Goal: Information Seeking & Learning: Learn about a topic

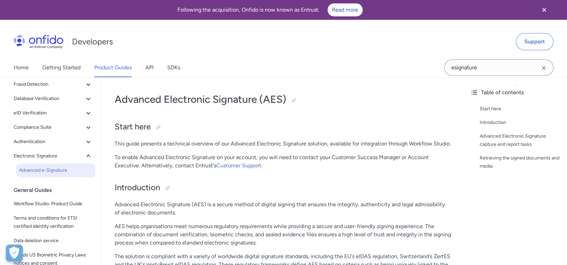
scroll to position [68, 0]
click at [85, 139] on icon at bounding box center [88, 141] width 8 height 8
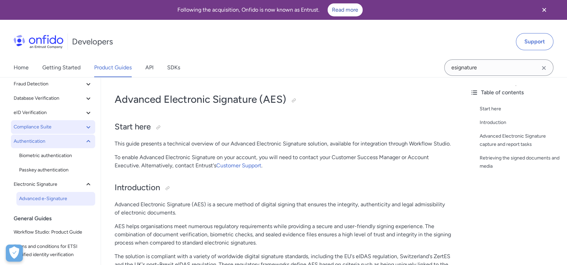
click at [84, 128] on icon at bounding box center [88, 127] width 8 height 8
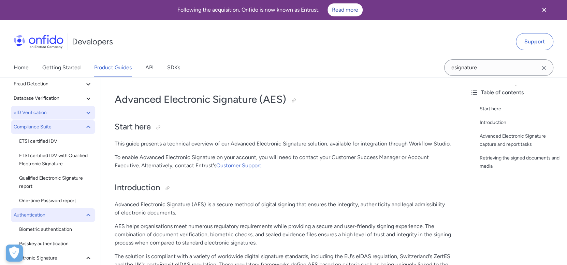
click at [84, 110] on icon at bounding box center [88, 113] width 8 height 8
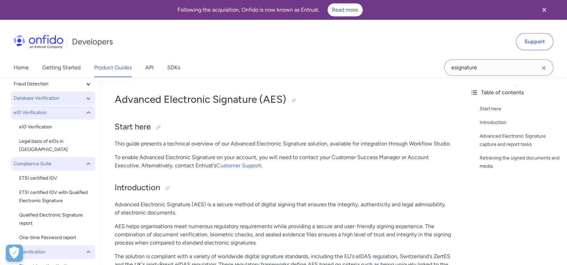
click at [84, 98] on icon at bounding box center [88, 98] width 8 height 8
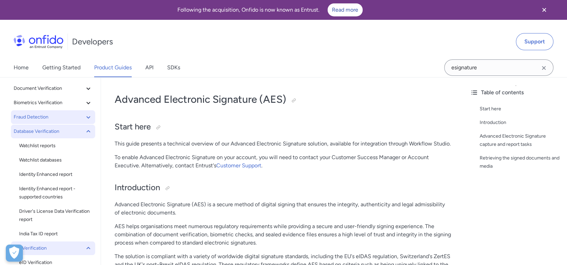
click at [85, 117] on icon at bounding box center [88, 117] width 8 height 8
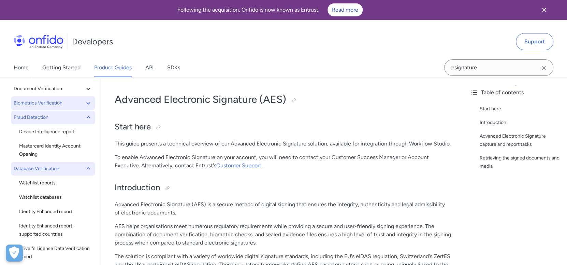
click at [84, 106] on icon at bounding box center [88, 103] width 8 height 8
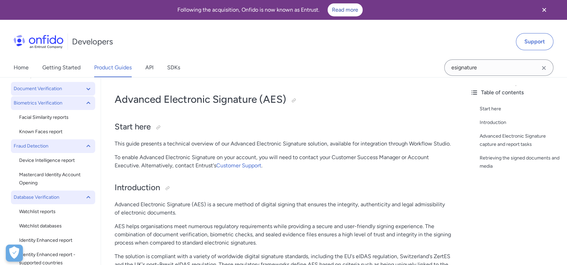
click at [84, 91] on icon at bounding box center [88, 89] width 8 height 8
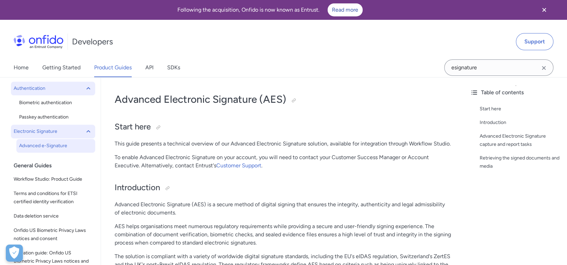
scroll to position [518, 0]
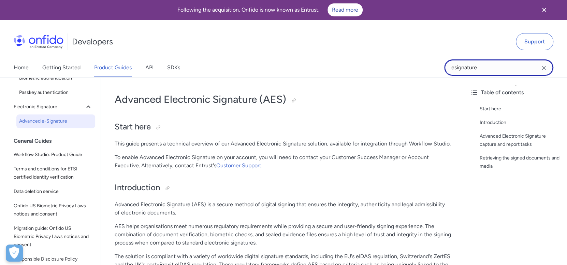
click at [493, 70] on input "esignature" at bounding box center [498, 67] width 109 height 16
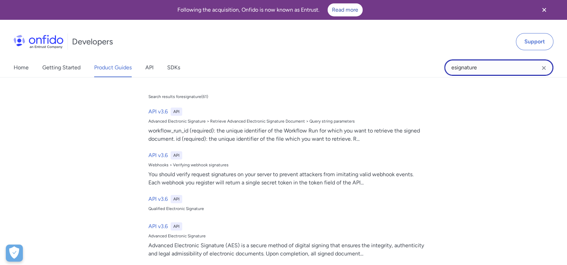
click at [493, 70] on input "esignature" at bounding box center [498, 67] width 109 height 16
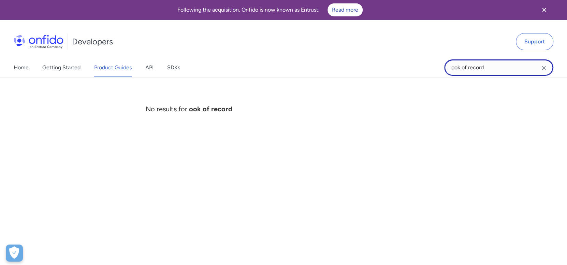
click at [449, 70] on input "ook of record" at bounding box center [498, 67] width 109 height 16
type input "book of record"
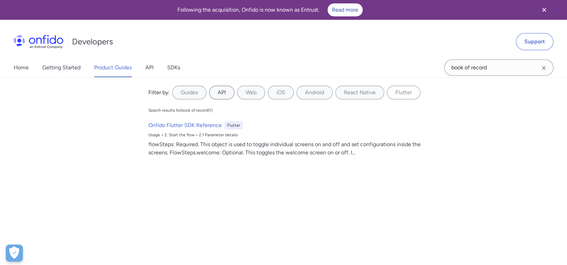
click at [211, 94] on label "API" at bounding box center [221, 93] width 25 height 14
click at [0, 0] on input "API" at bounding box center [0, 0] width 0 height 0
click at [149, 61] on link "API" at bounding box center [149, 67] width 8 height 19
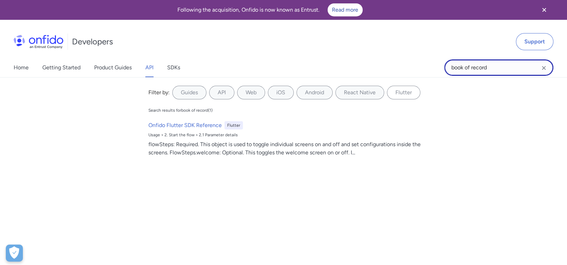
click at [498, 69] on input "book of record" at bounding box center [498, 67] width 109 height 16
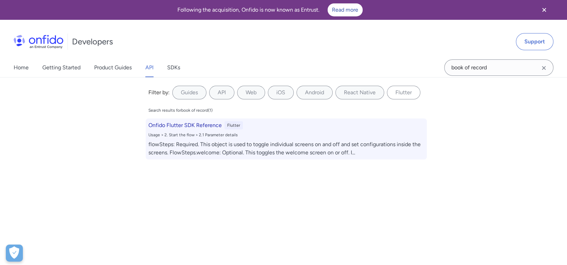
click at [196, 126] on h6 "Onfido Flutter SDK Reference" at bounding box center [184, 125] width 73 height 8
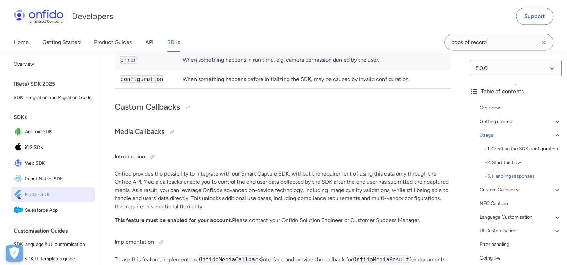
scroll to position [2651, 0]
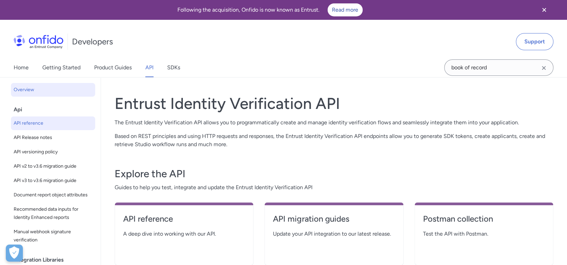
click at [19, 122] on span "API reference" at bounding box center [53, 123] width 79 height 8
select select "http"
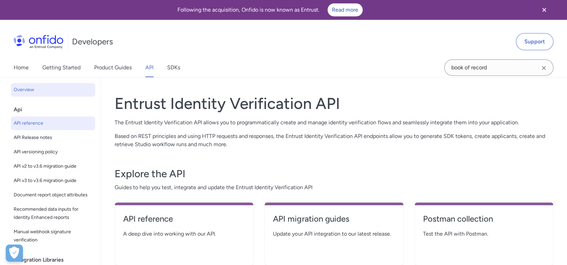
select select "http"
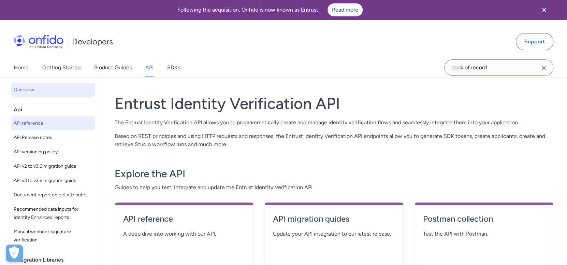
select select "http"
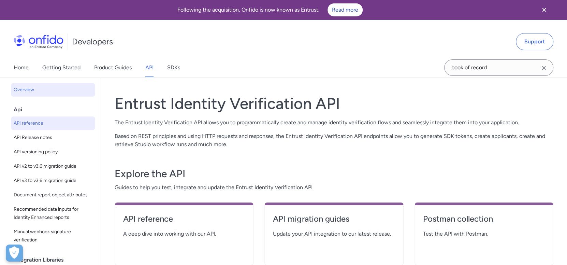
select select "http"
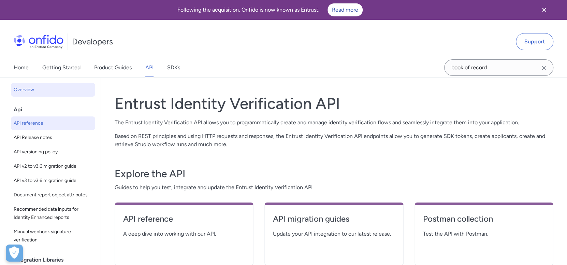
select select "http"
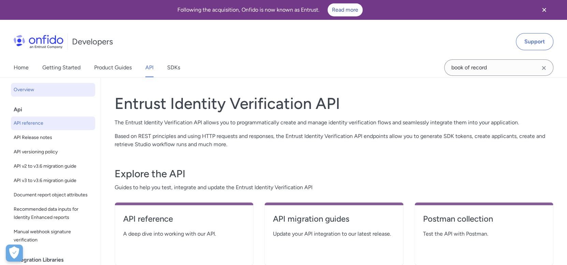
select select "http"
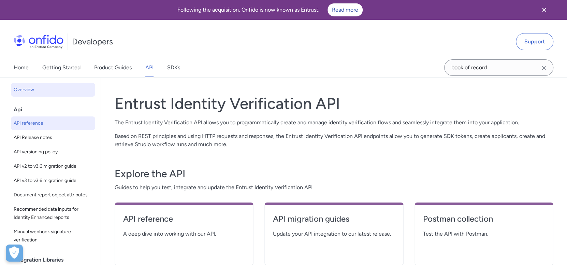
select select "http"
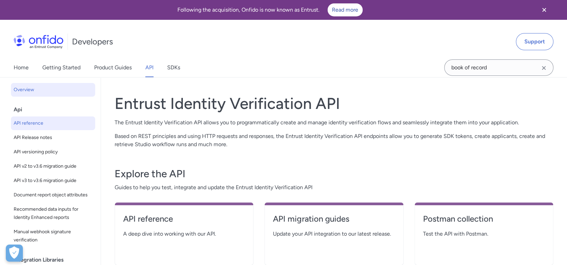
select select "http"
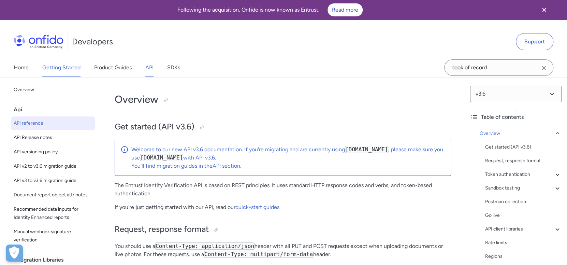
click at [72, 66] on link "Getting Started" at bounding box center [61, 67] width 38 height 19
click at [108, 61] on link "Product Guides" at bounding box center [113, 67] width 38 height 19
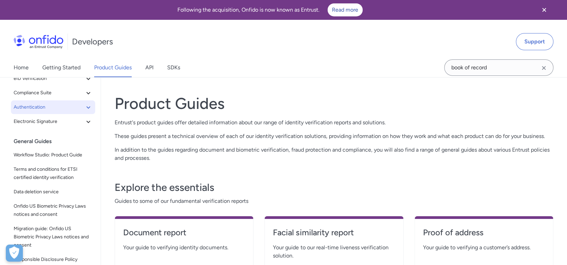
scroll to position [102, 0]
click at [86, 106] on icon at bounding box center [88, 107] width 4 height 2
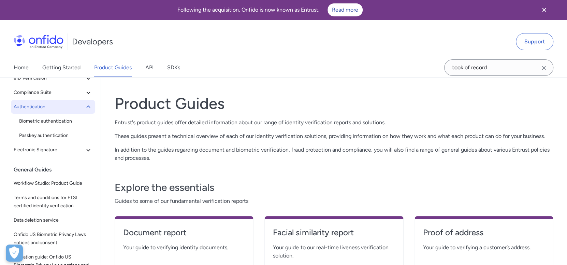
click at [42, 105] on span "Authentication" at bounding box center [49, 107] width 71 height 8
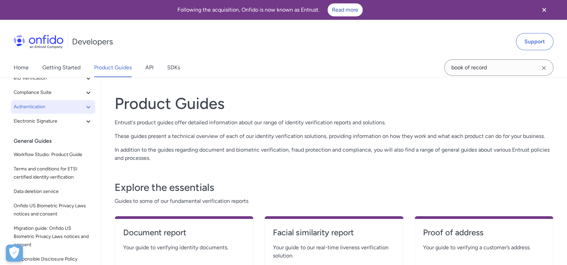
click at [42, 105] on span "Authentication" at bounding box center [49, 107] width 71 height 8
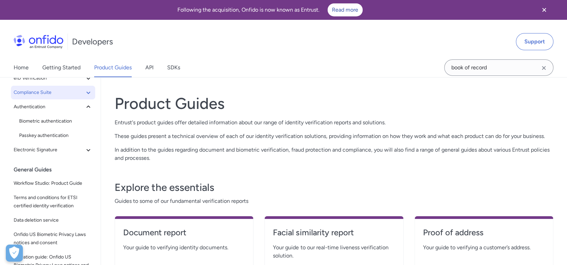
click at [70, 93] on span "Compliance Suite" at bounding box center [49, 92] width 71 height 8
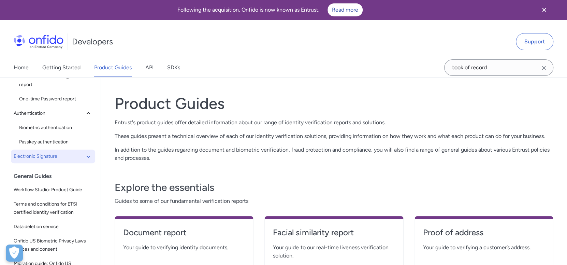
click at [60, 151] on button "Electronic Signature" at bounding box center [53, 157] width 84 height 14
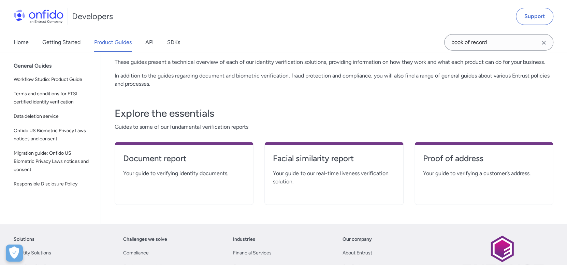
scroll to position [74, 0]
click at [484, 156] on h4 "Proof of address" at bounding box center [484, 158] width 122 height 11
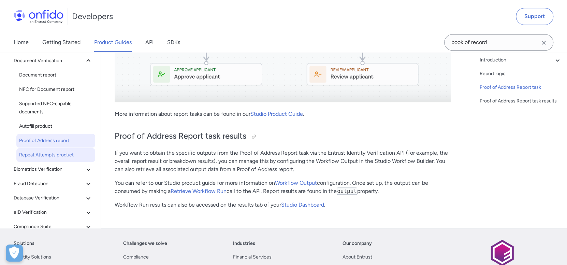
scroll to position [2048, 0]
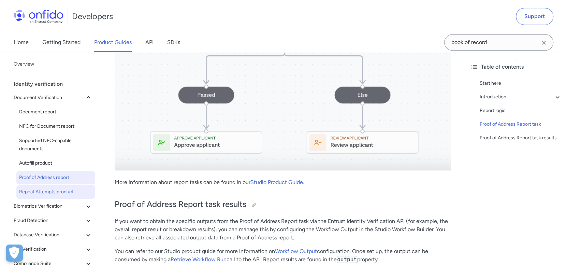
click at [51, 194] on span "Repeat Attempts product" at bounding box center [55, 192] width 73 height 8
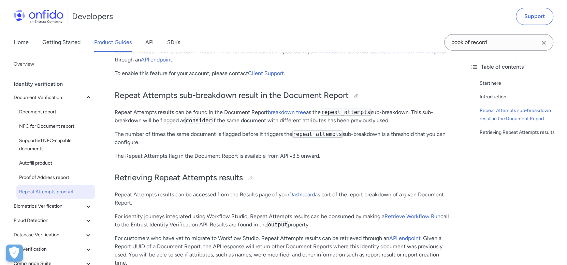
scroll to position [170, 0]
click at [208, 155] on p "The Repeat Attempts flag in the Document Report is available from API v3.5 onwa…" at bounding box center [283, 156] width 337 height 8
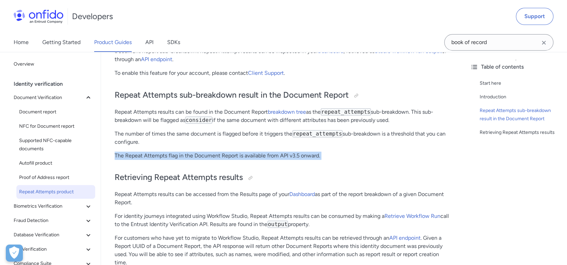
click at [208, 155] on p "The Repeat Attempts flag in the Document Report is available from API v3.5 onwa…" at bounding box center [283, 156] width 337 height 8
copy div "The Repeat Attempts flag in the Document Report is available from API v3.5 onwa…"
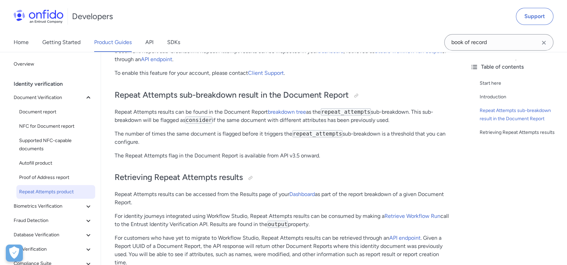
click at [216, 137] on p "The number of times the same document is flagged before it triggers the repeat_…" at bounding box center [283, 138] width 337 height 16
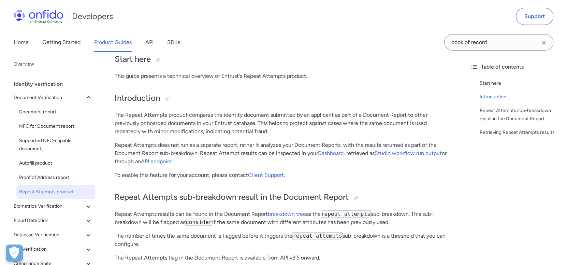
scroll to position [68, 0]
click at [64, 109] on span "Document report" at bounding box center [55, 112] width 73 height 8
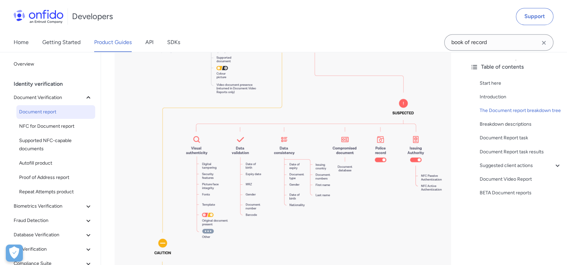
scroll to position [716, 0]
click at [57, 208] on span "Biometrics Verification" at bounding box center [49, 206] width 71 height 8
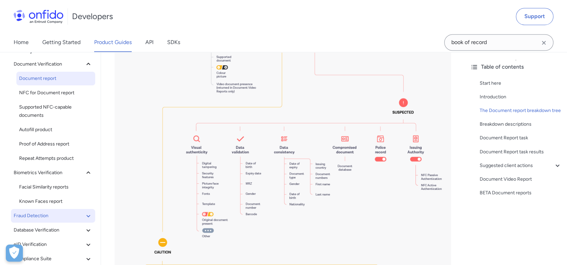
click at [55, 215] on span "Fraud Detection" at bounding box center [49, 216] width 71 height 8
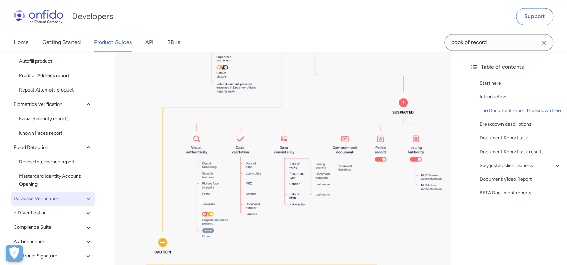
scroll to position [102, 0]
click at [39, 200] on span "Database Verification" at bounding box center [49, 198] width 71 height 8
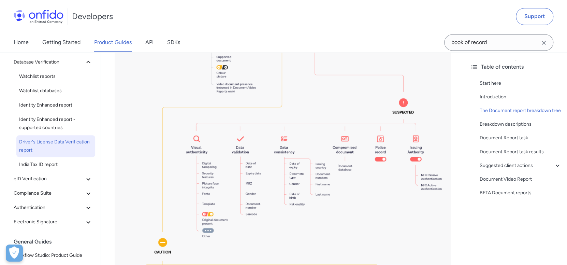
scroll to position [239, 0]
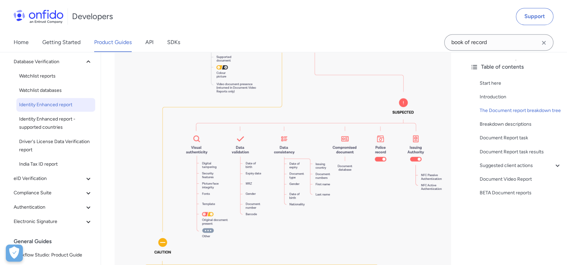
click at [48, 106] on span "Identity Enhanced report" at bounding box center [55, 105] width 73 height 8
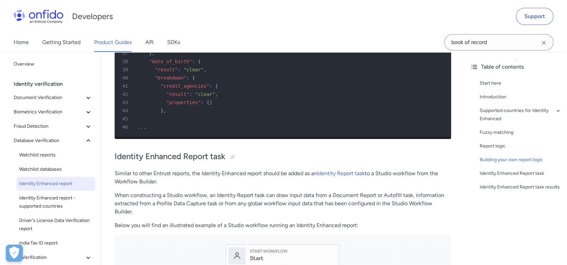
scroll to position [1807, 0]
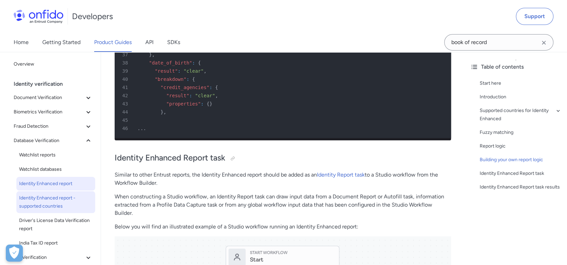
click at [43, 200] on span "Identity Enhanced report - supported countries" at bounding box center [55, 202] width 73 height 16
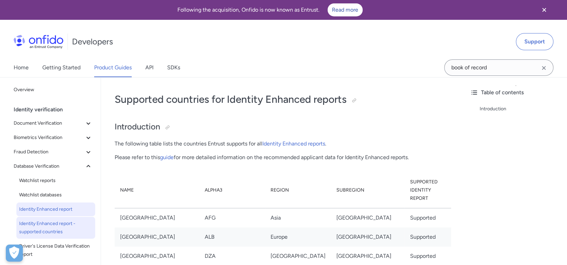
click at [40, 214] on link "Identity Enhanced report" at bounding box center [55, 209] width 79 height 14
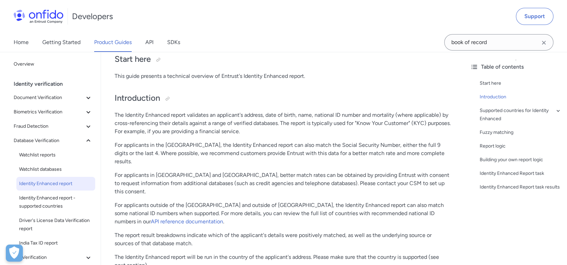
scroll to position [68, 0]
click at [156, 218] on link "API reference documentation" at bounding box center [187, 221] width 72 height 6
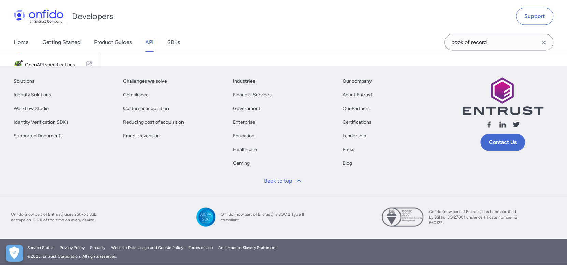
scroll to position [3106, 0]
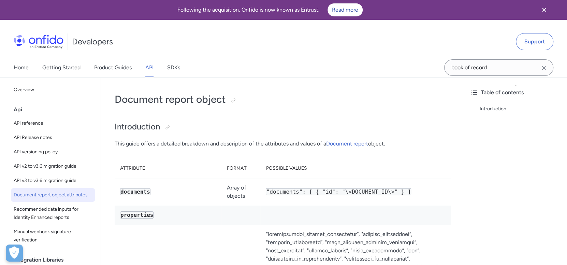
click at [250, 213] on td at bounding box center [241, 214] width 39 height 19
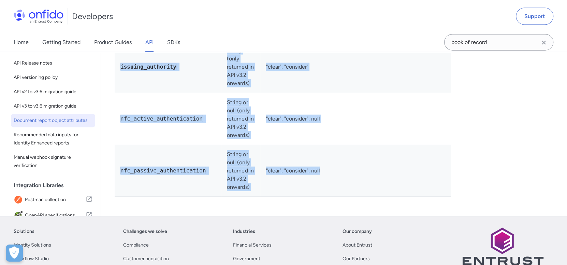
drag, startPoint x: 116, startPoint y: 99, endPoint x: 374, endPoint y: 141, distance: 261.8
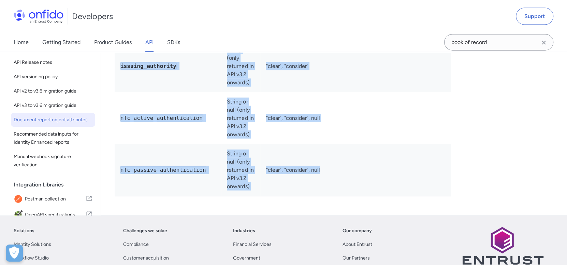
copy div "Loremips dolors ametco Adipiscingel Sedd eiusm tempor i utlabore etdolorem ali …"
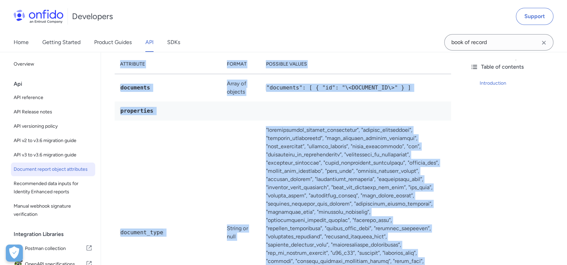
click at [376, 156] on td "Note : This list is subject to change and may not be exhaustive." at bounding box center [355, 232] width 191 height 224
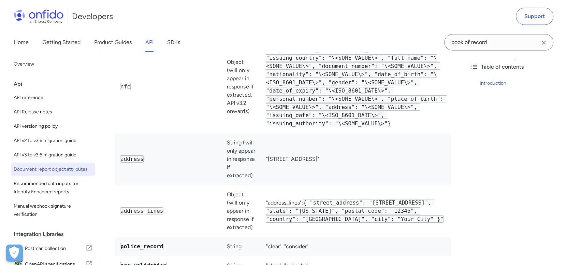
scroll to position [1432, 0]
